Goal: Task Accomplishment & Management: Use online tool/utility

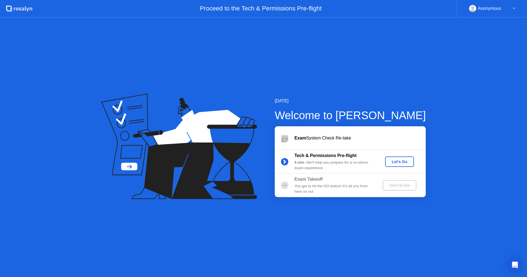
click at [399, 161] on div "Let's Go" at bounding box center [399, 161] width 24 height 4
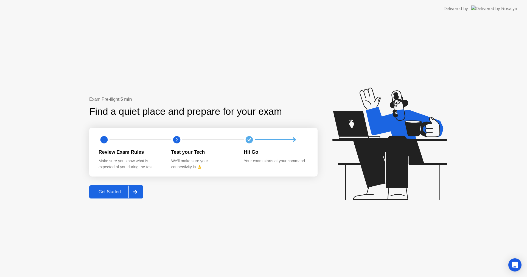
click at [136, 191] on icon at bounding box center [135, 191] width 4 height 3
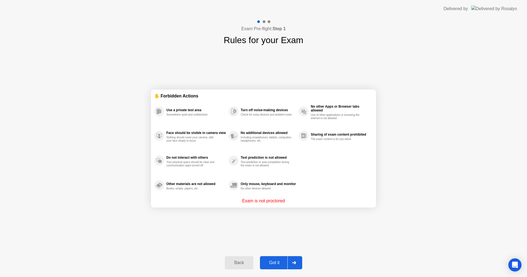
click at [297, 264] on div at bounding box center [293, 262] width 13 height 13
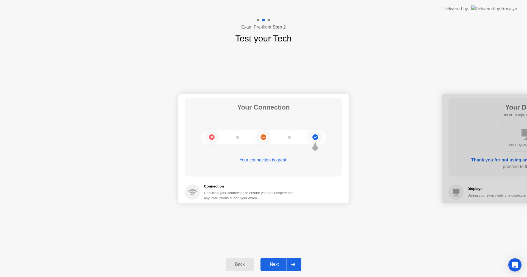
click at [297, 264] on div at bounding box center [293, 264] width 13 height 13
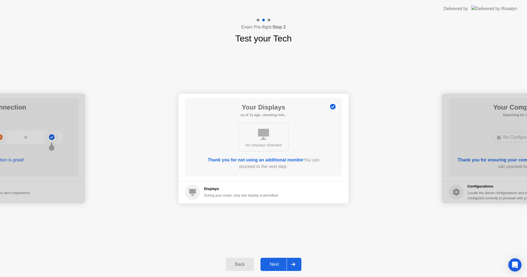
click at [297, 264] on div at bounding box center [293, 264] width 13 height 13
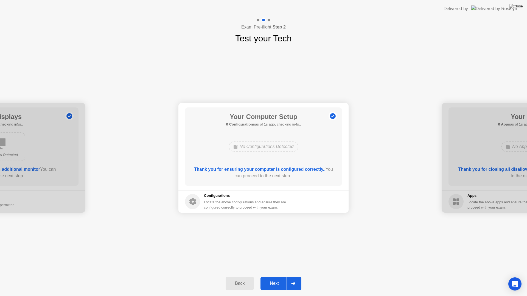
click at [294, 277] on div at bounding box center [293, 284] width 13 height 13
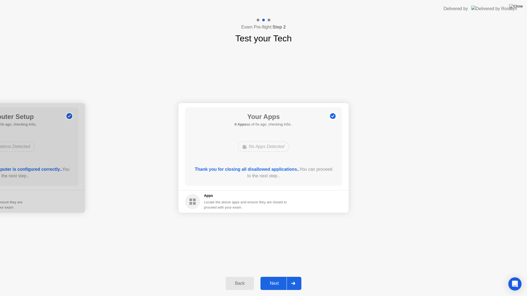
click at [294, 277] on div at bounding box center [293, 284] width 13 height 13
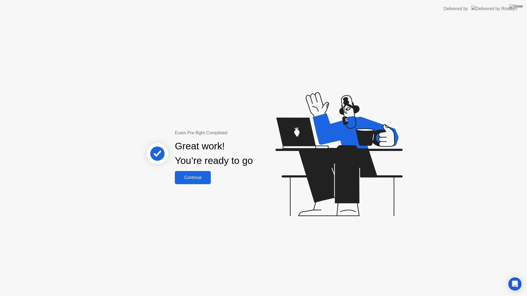
click at [201, 178] on div "Continue" at bounding box center [193, 177] width 33 height 5
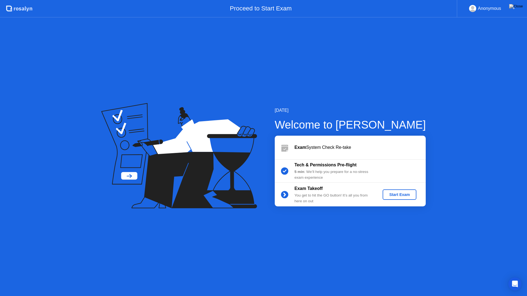
click at [388, 195] on div "Start Exam" at bounding box center [399, 195] width 29 height 4
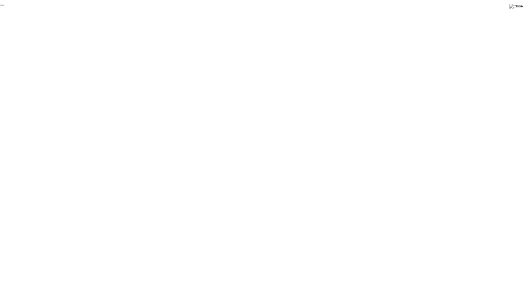
click div "End Proctoring Session"
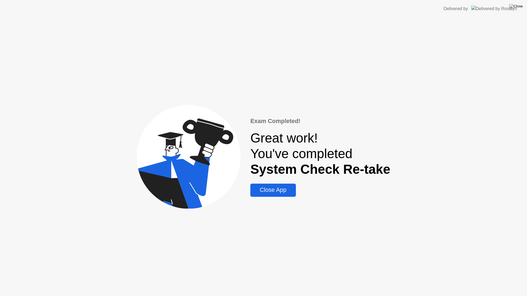
click at [281, 193] on div "Close App" at bounding box center [273, 190] width 42 height 7
